Goal: Use online tool/utility: Use online tool/utility

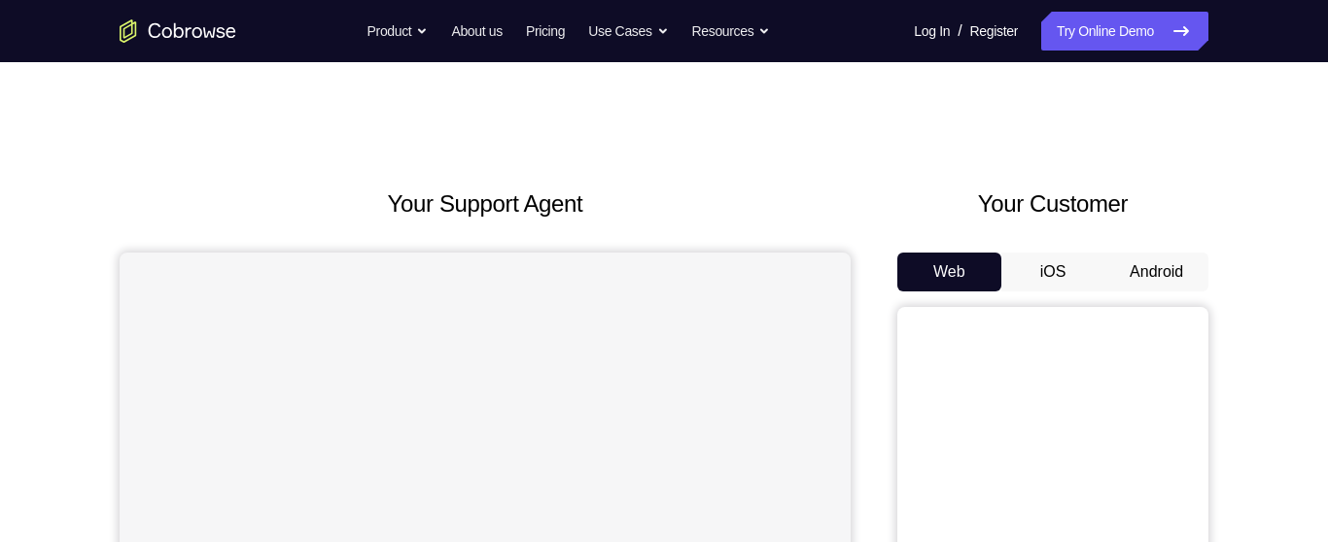
click at [1155, 272] on button "Android" at bounding box center [1156, 272] width 104 height 39
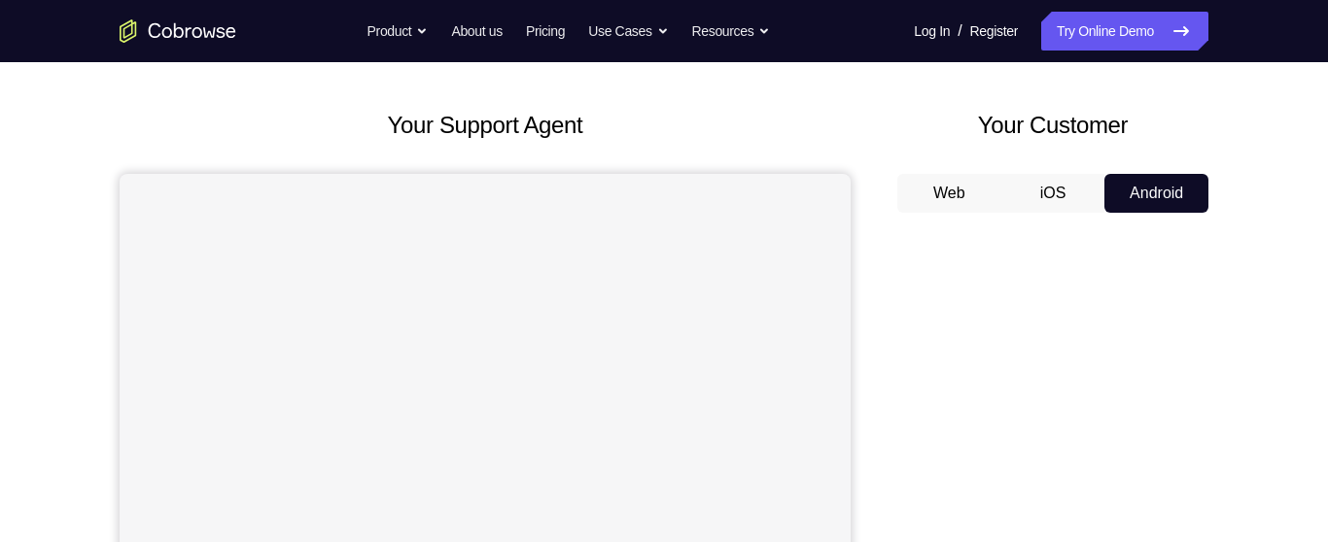
scroll to position [102, 0]
